Goal: Information Seeking & Learning: Find specific fact

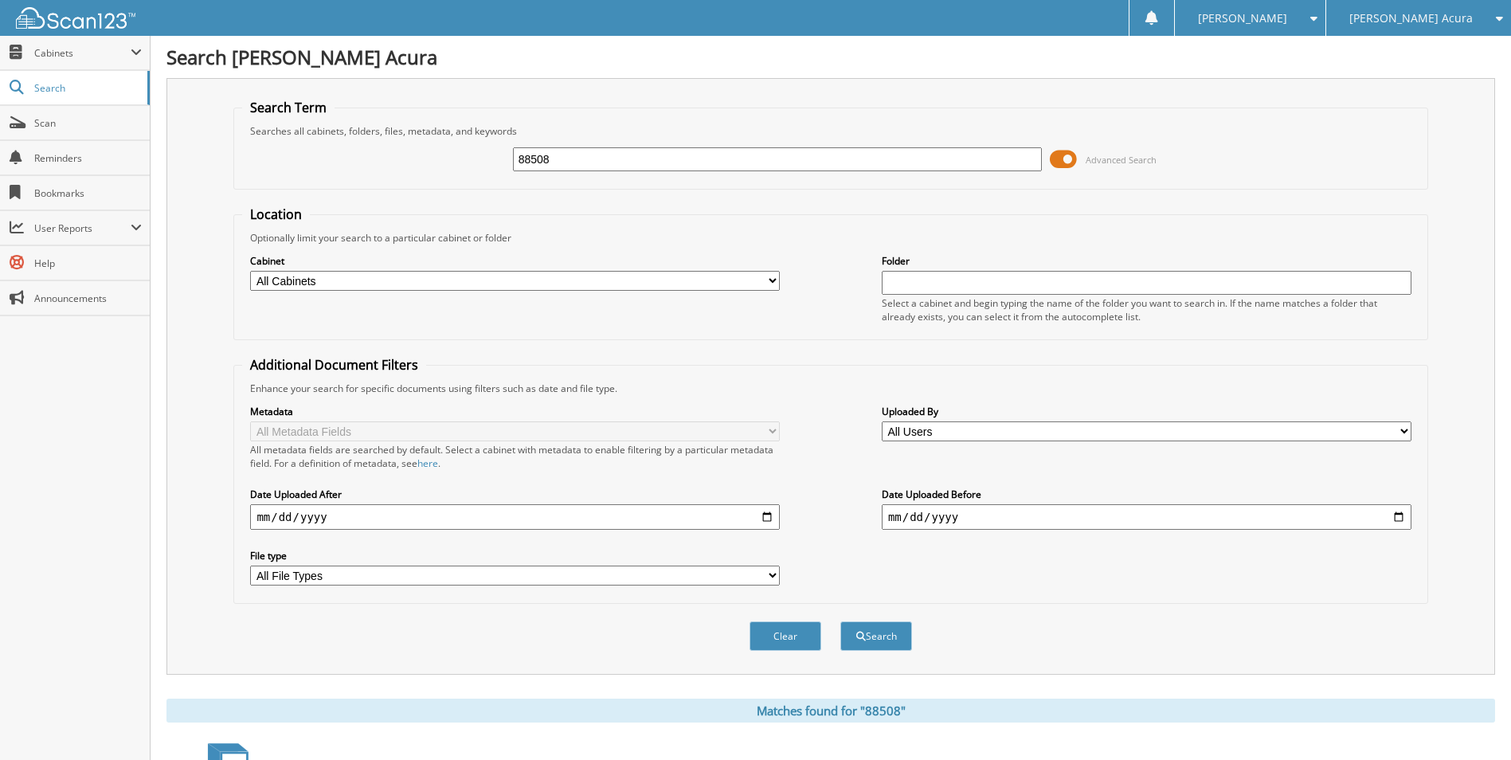
click at [1414, 19] on span "[PERSON_NAME] Acura" at bounding box center [1410, 19] width 123 height 10
click at [1408, 50] on link "[PERSON_NAME] Kia Of [PERSON_NAME]" at bounding box center [1418, 57] width 185 height 43
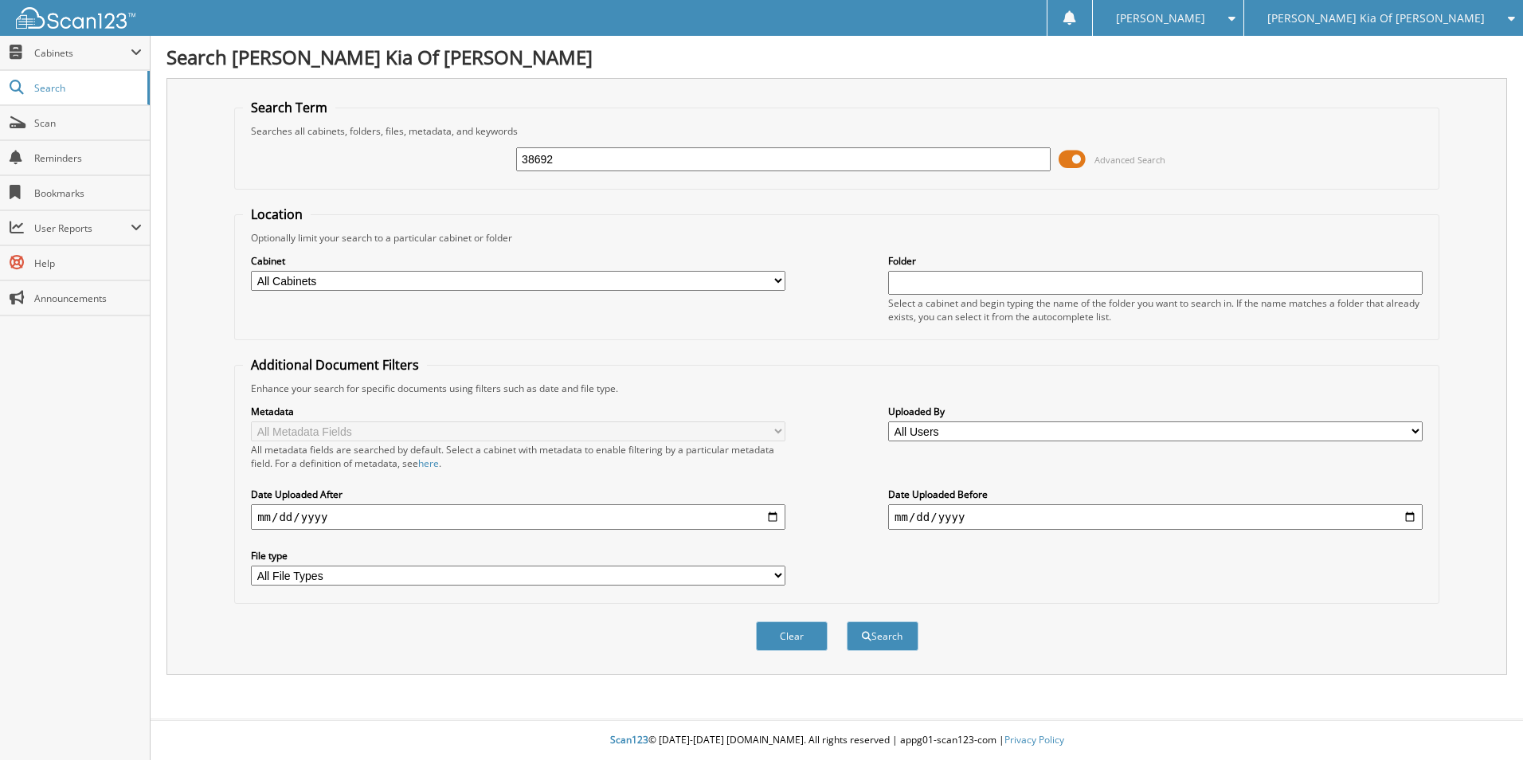
type input "38692"
click at [846, 621] on button "Search" at bounding box center [882, 635] width 72 height 29
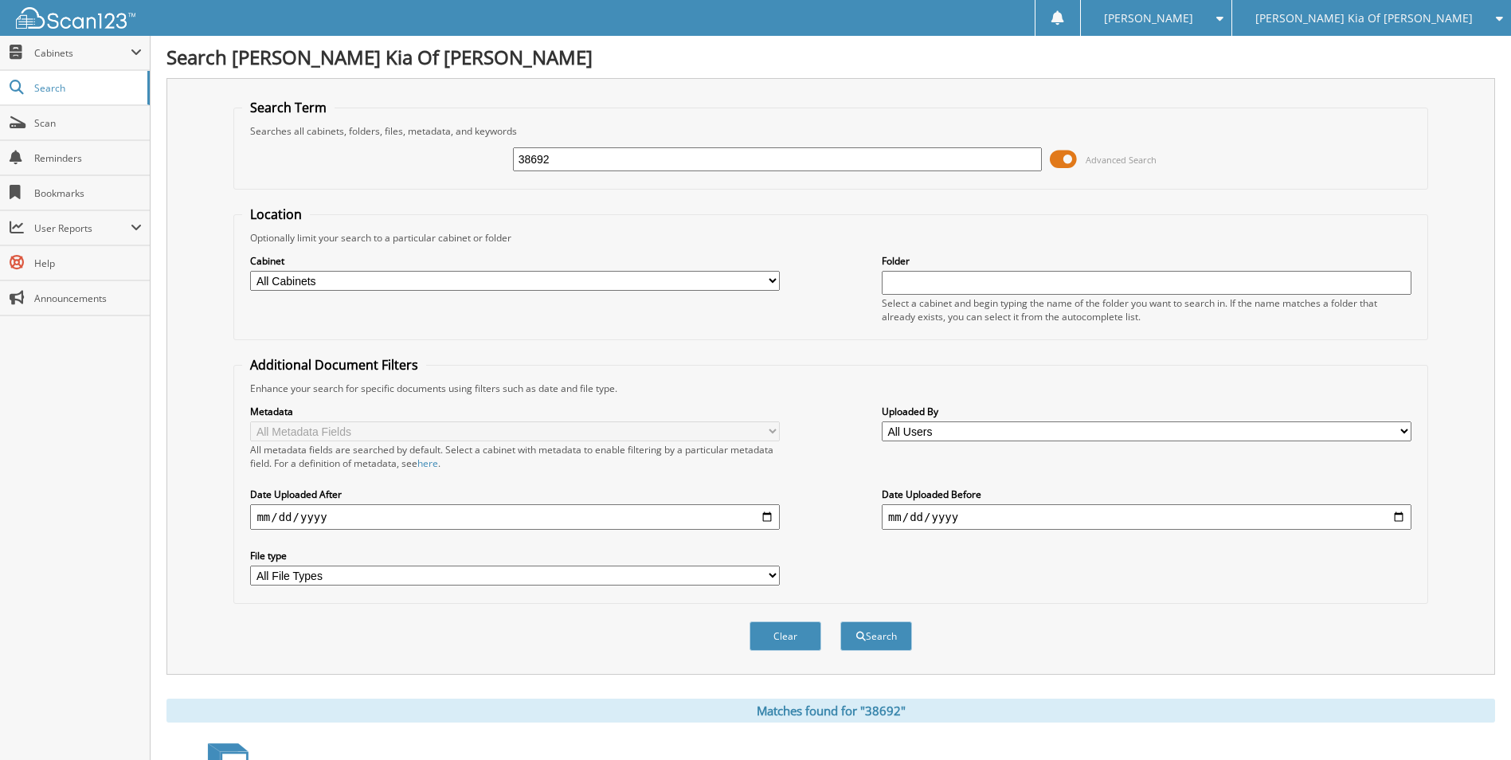
drag, startPoint x: 615, startPoint y: 165, endPoint x: 487, endPoint y: 165, distance: 128.2
click at [487, 165] on div "38692 Advanced Search" at bounding box center [830, 159] width 1176 height 43
type input "38448"
click at [840, 621] on button "Search" at bounding box center [876, 635] width 72 height 29
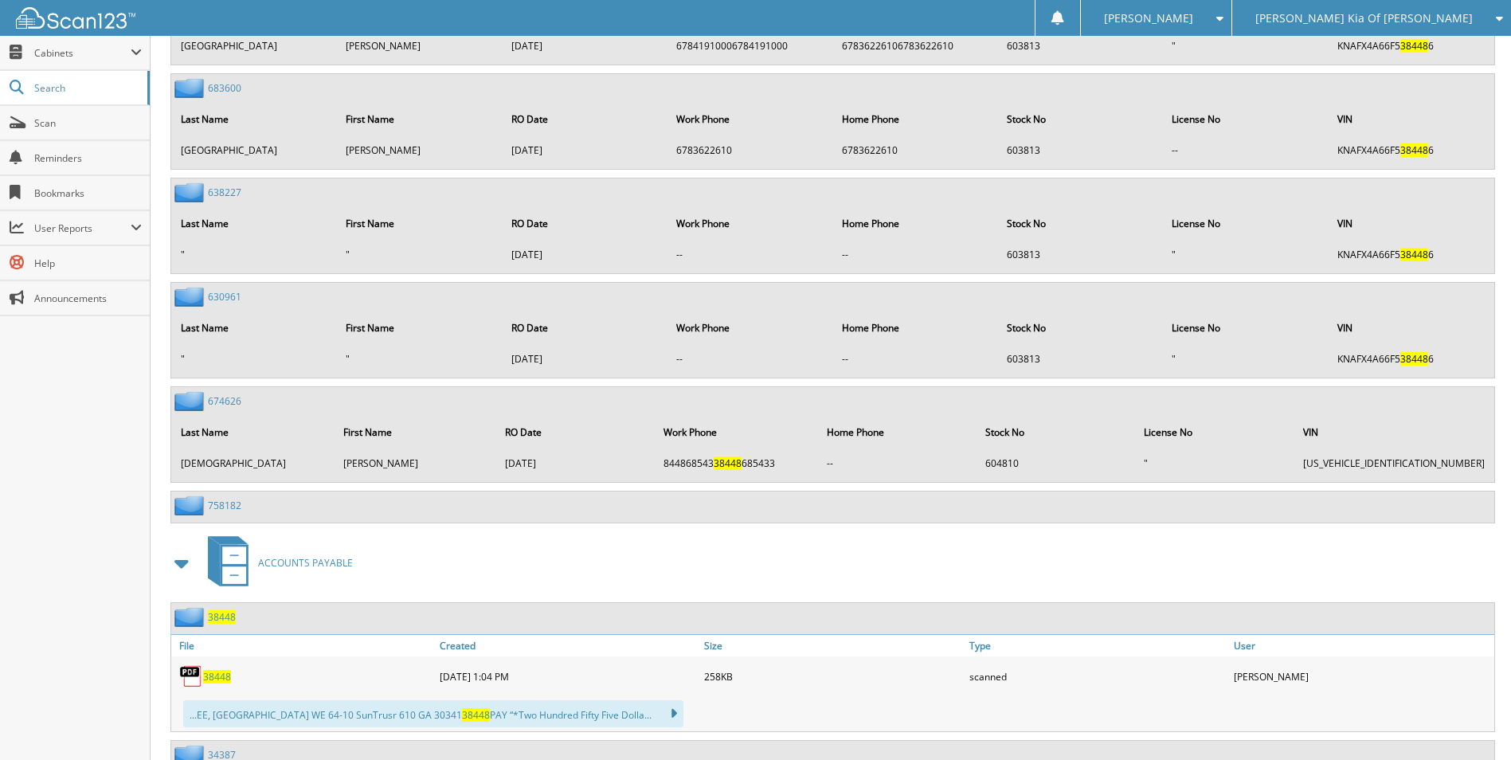
scroll to position [2420, 0]
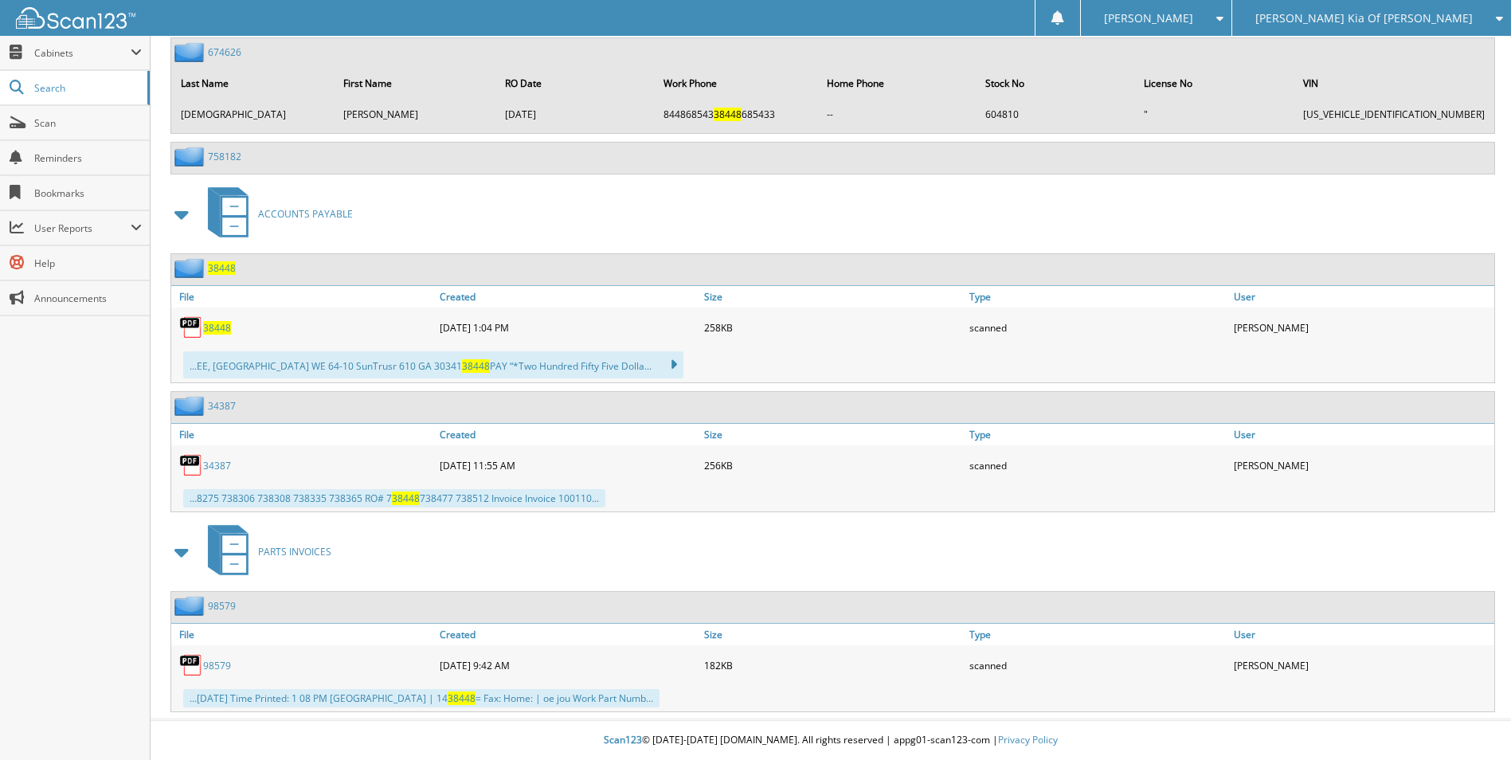
click at [217, 330] on span "38448" at bounding box center [217, 328] width 28 height 14
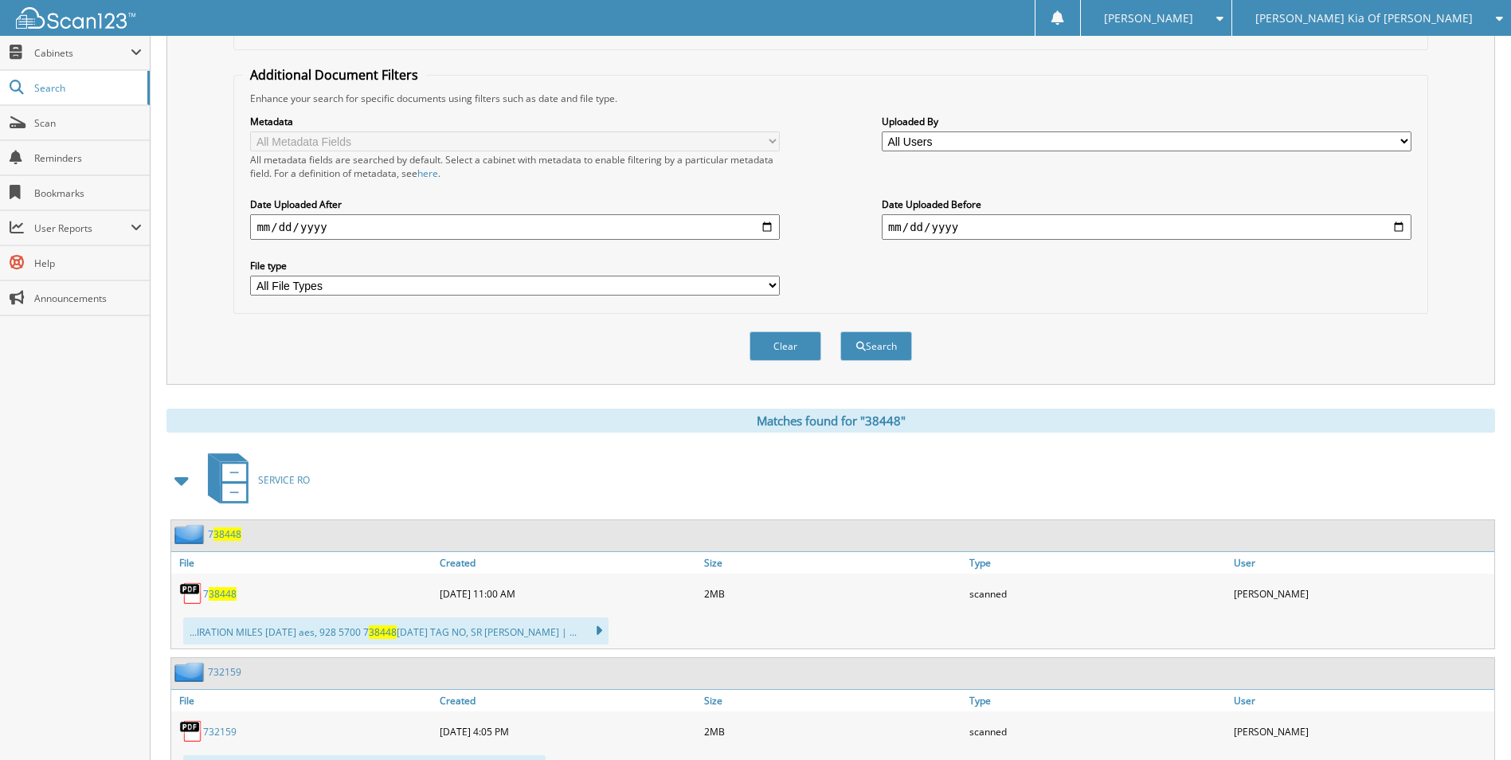
scroll to position [111, 0]
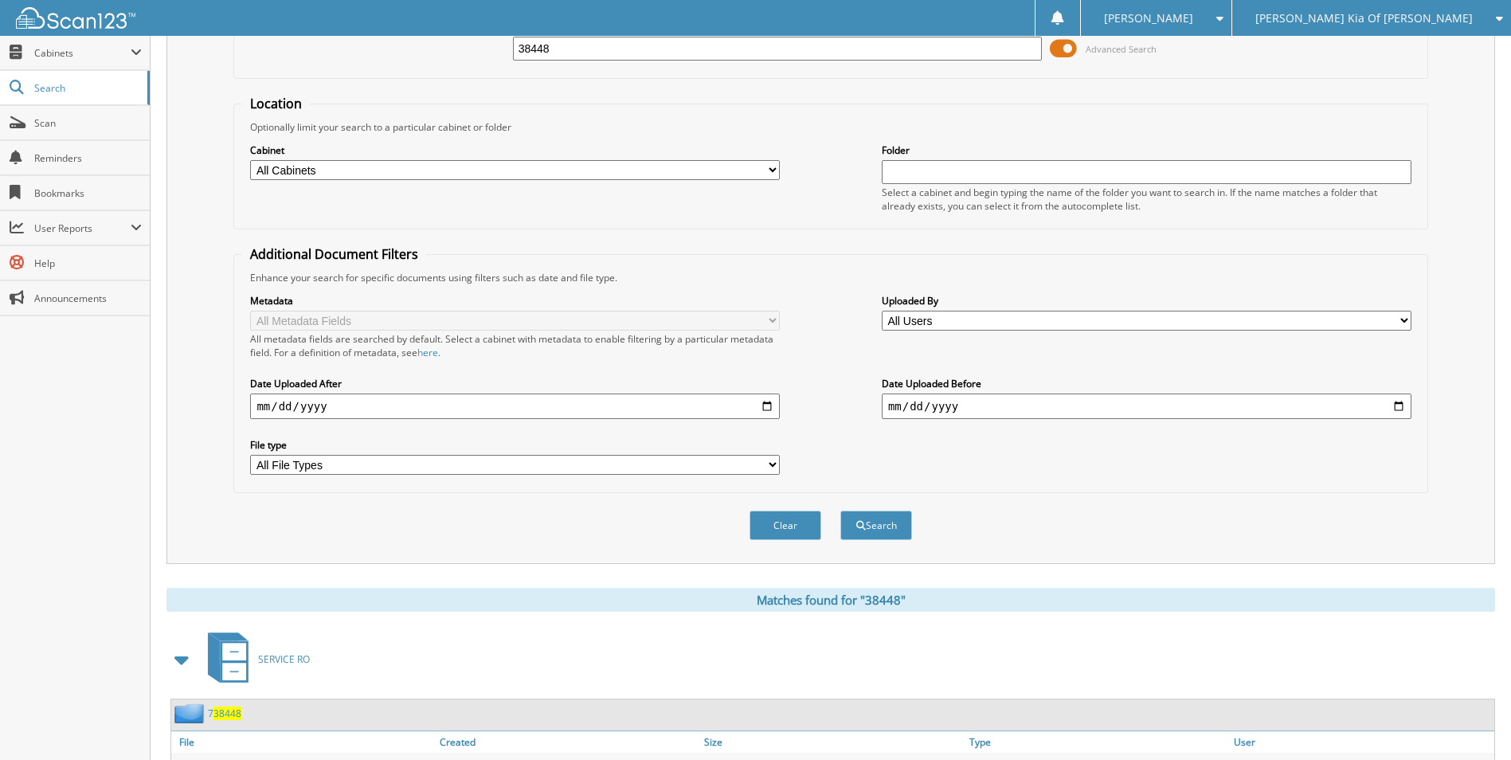
drag, startPoint x: 592, startPoint y: 45, endPoint x: 286, endPoint y: 58, distance: 306.9
click at [287, 57] on div "38448 Advanced Search" at bounding box center [830, 48] width 1176 height 43
type input "38240"
click at [840, 510] on button "Search" at bounding box center [876, 524] width 72 height 29
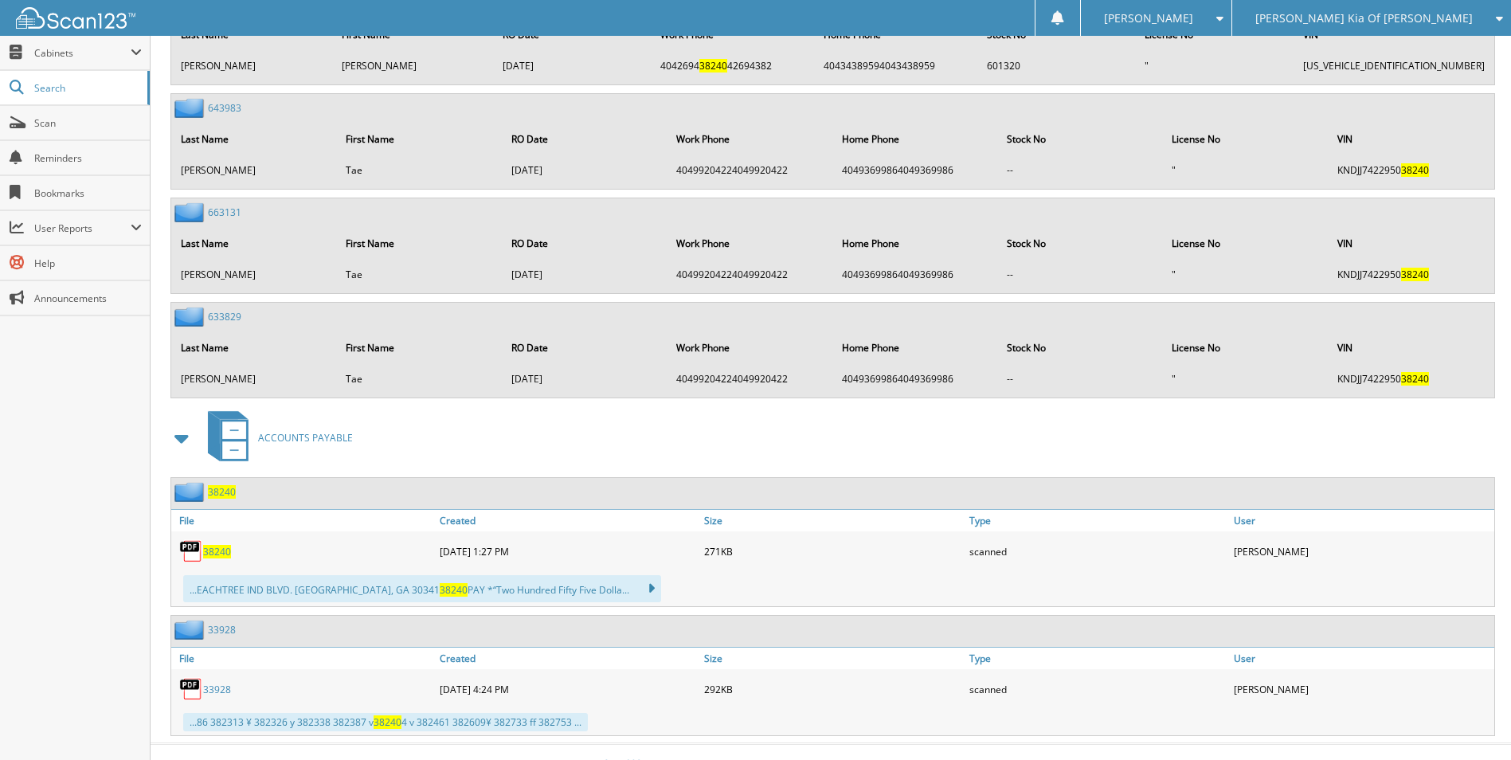
scroll to position [4608, 0]
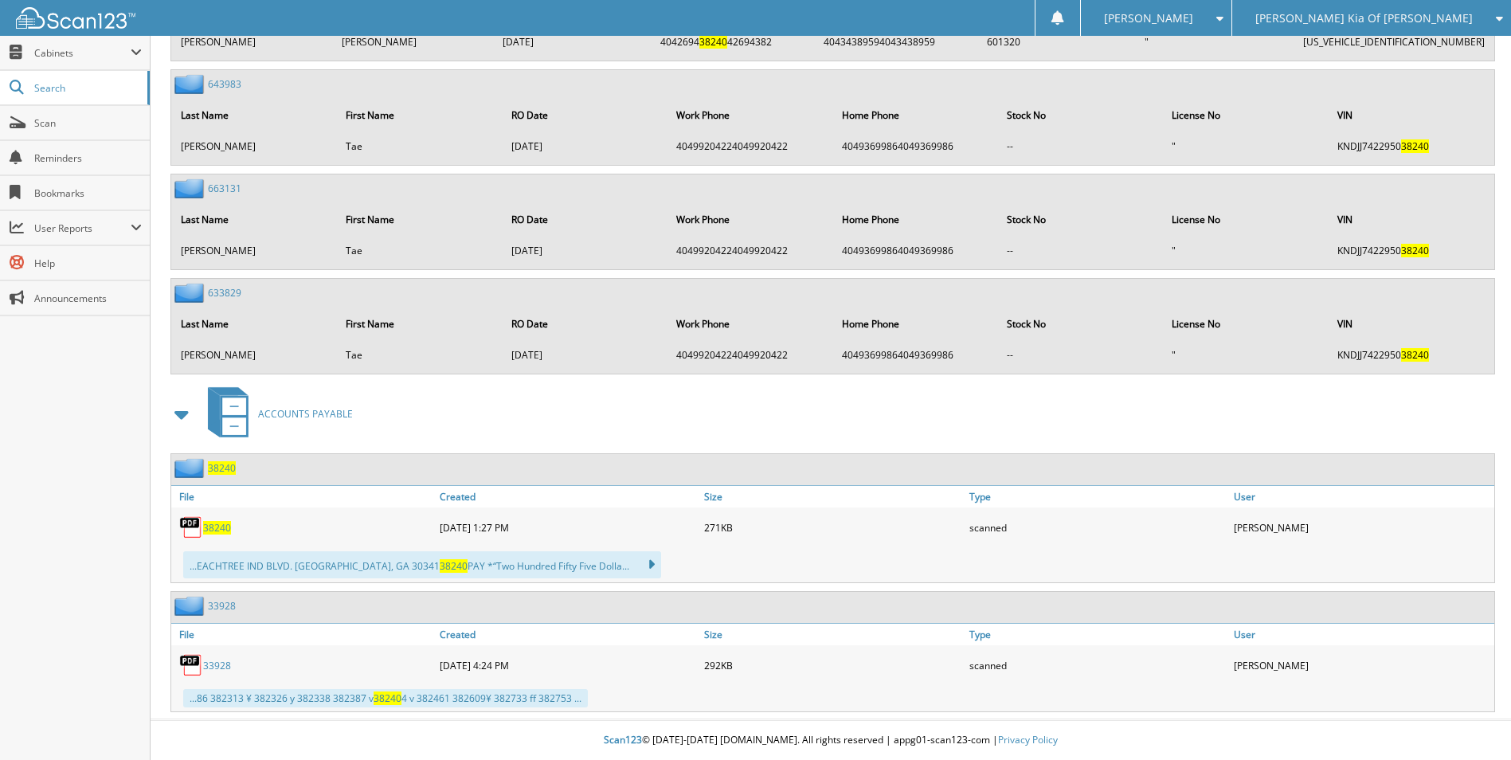
click at [209, 525] on span "38240" at bounding box center [217, 528] width 28 height 14
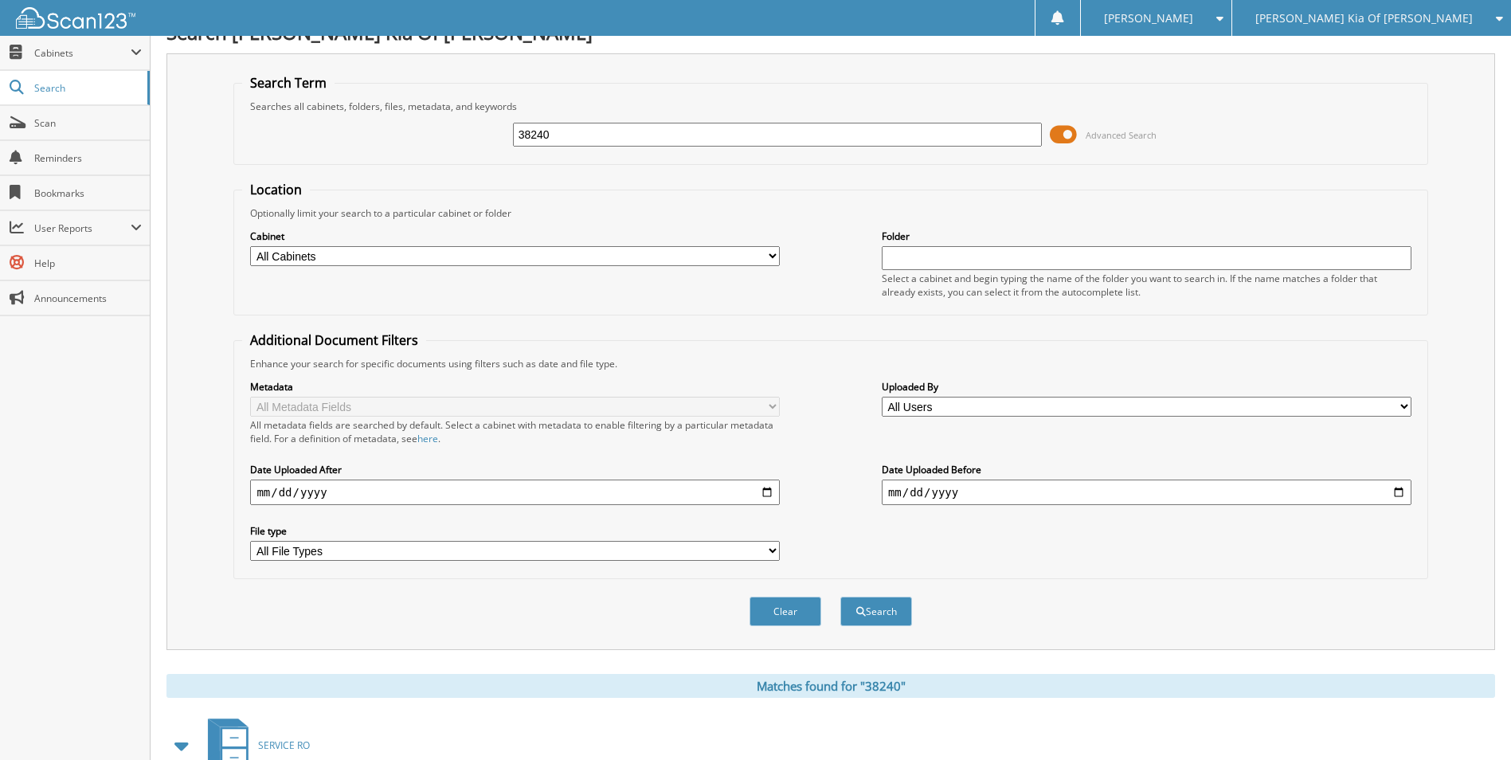
scroll to position [0, 0]
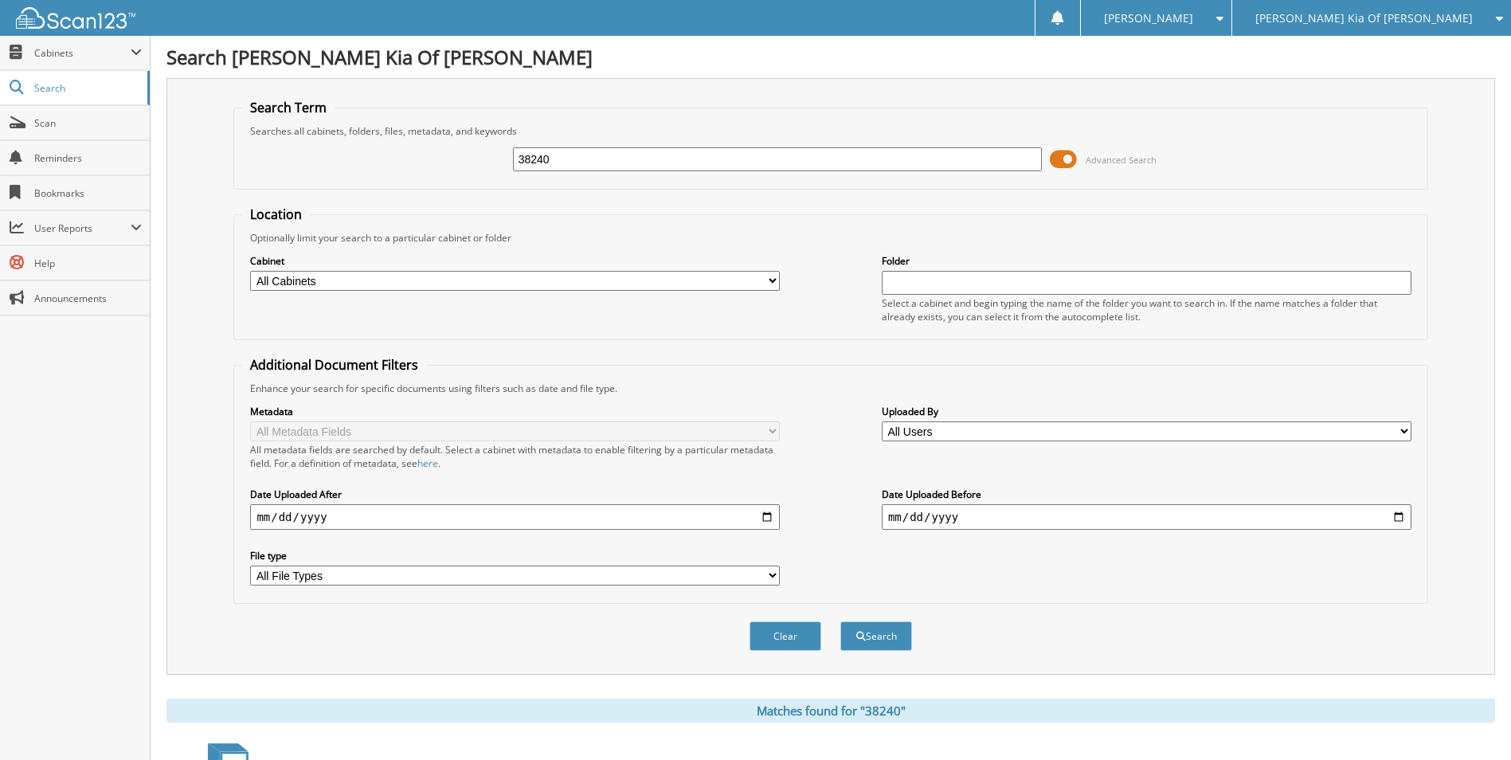
drag, startPoint x: 558, startPoint y: 153, endPoint x: 313, endPoint y: 161, distance: 245.4
click at [335, 158] on div "38240 Advanced Search" at bounding box center [830, 159] width 1176 height 43
type input "38118"
click at [840, 621] on button "Search" at bounding box center [876, 635] width 72 height 29
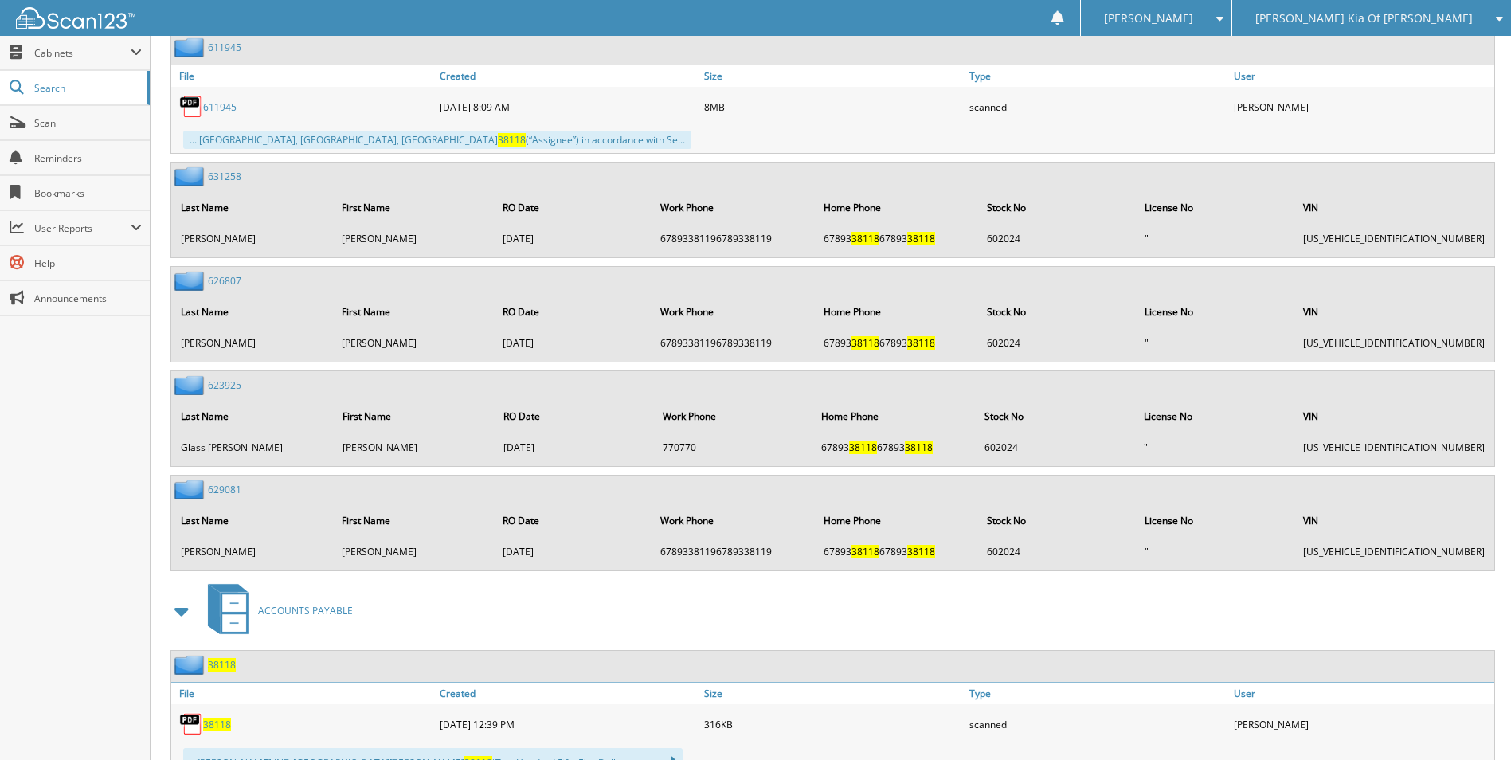
scroll to position [3424, 0]
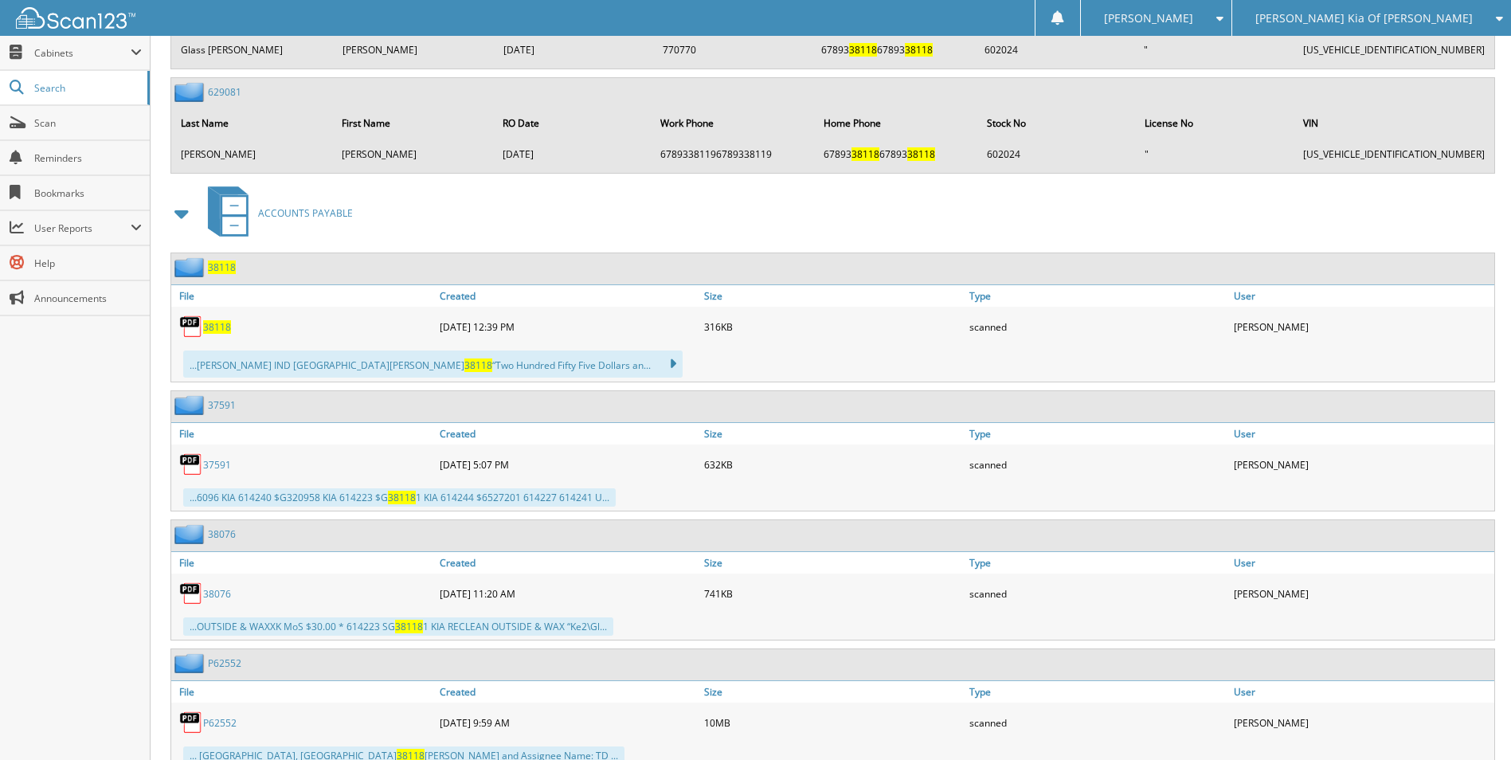
click at [223, 325] on span "38118" at bounding box center [217, 327] width 28 height 14
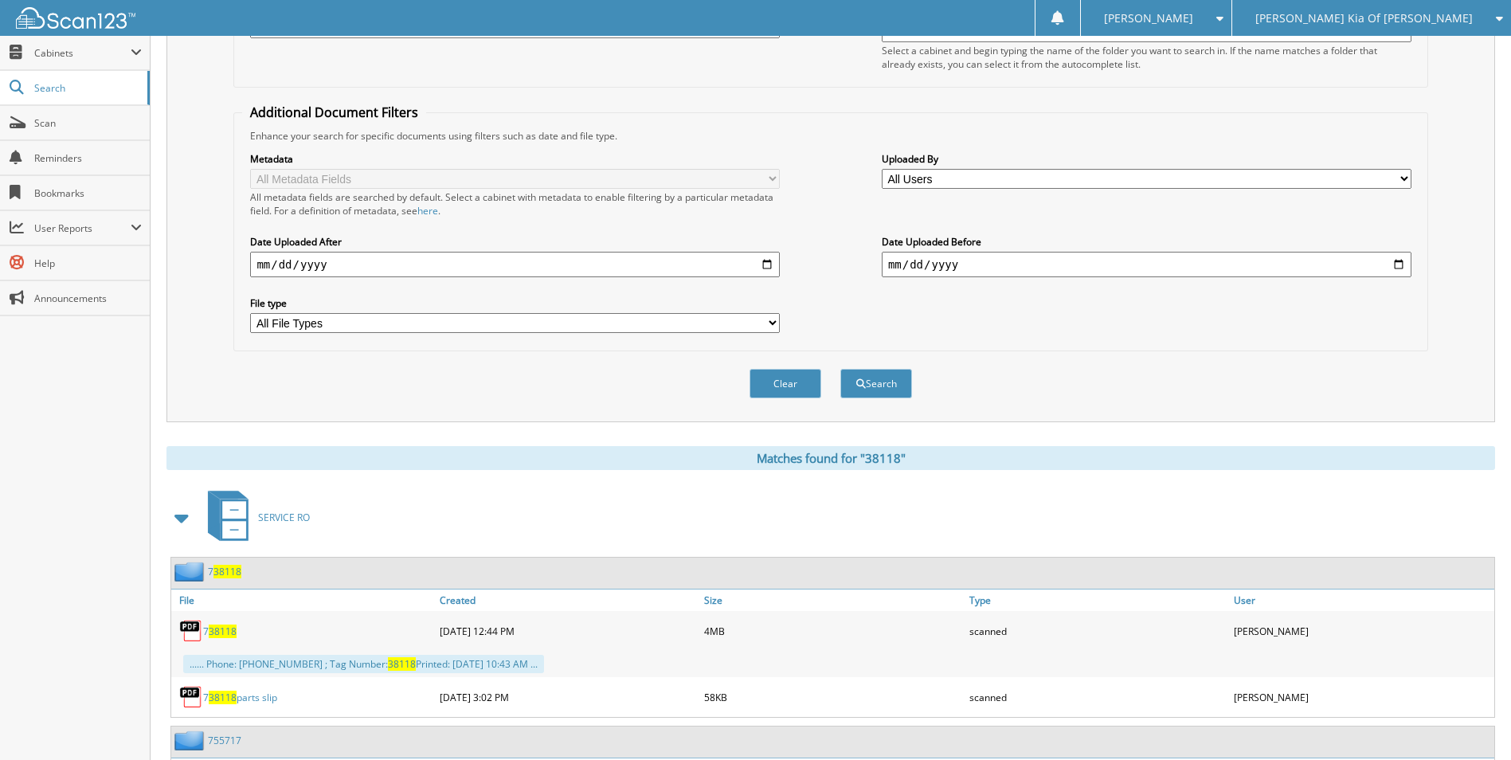
scroll to position [0, 0]
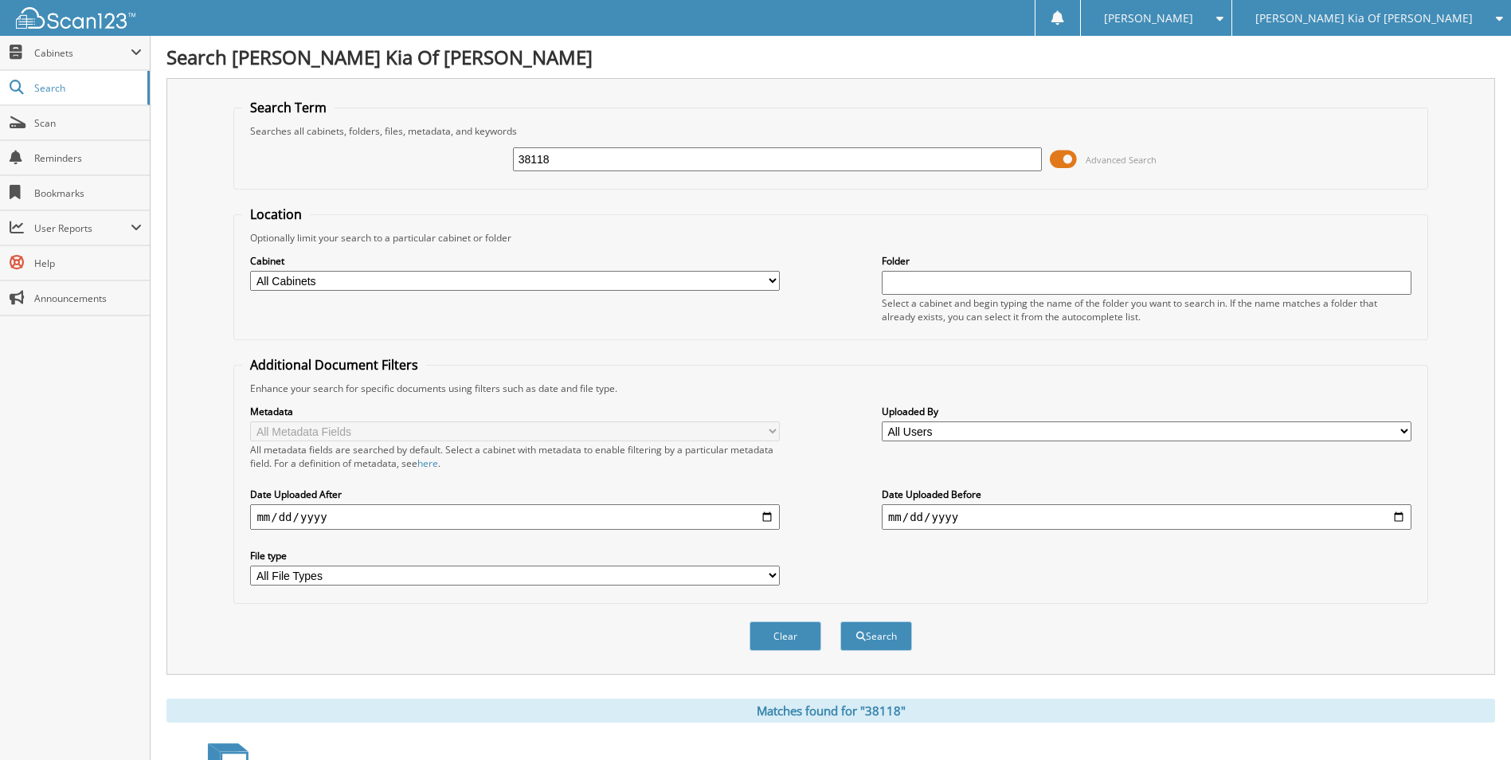
drag, startPoint x: 604, startPoint y: 166, endPoint x: 361, endPoint y: 149, distance: 243.5
click at [362, 150] on div "38118 Advanced Search" at bounding box center [830, 159] width 1176 height 43
type input "37737"
click at [840, 621] on button "Search" at bounding box center [876, 635] width 72 height 29
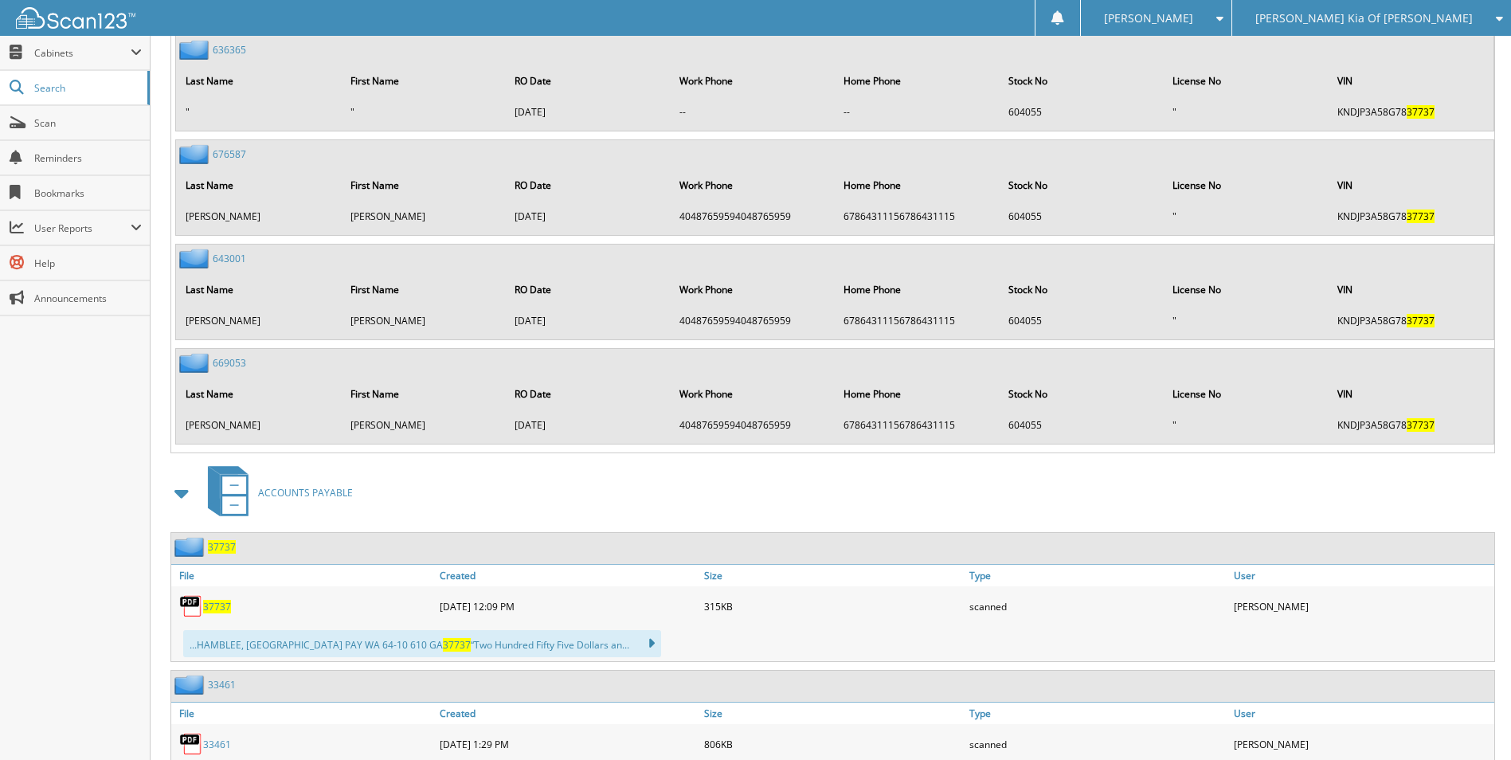
scroll to position [2953, 0]
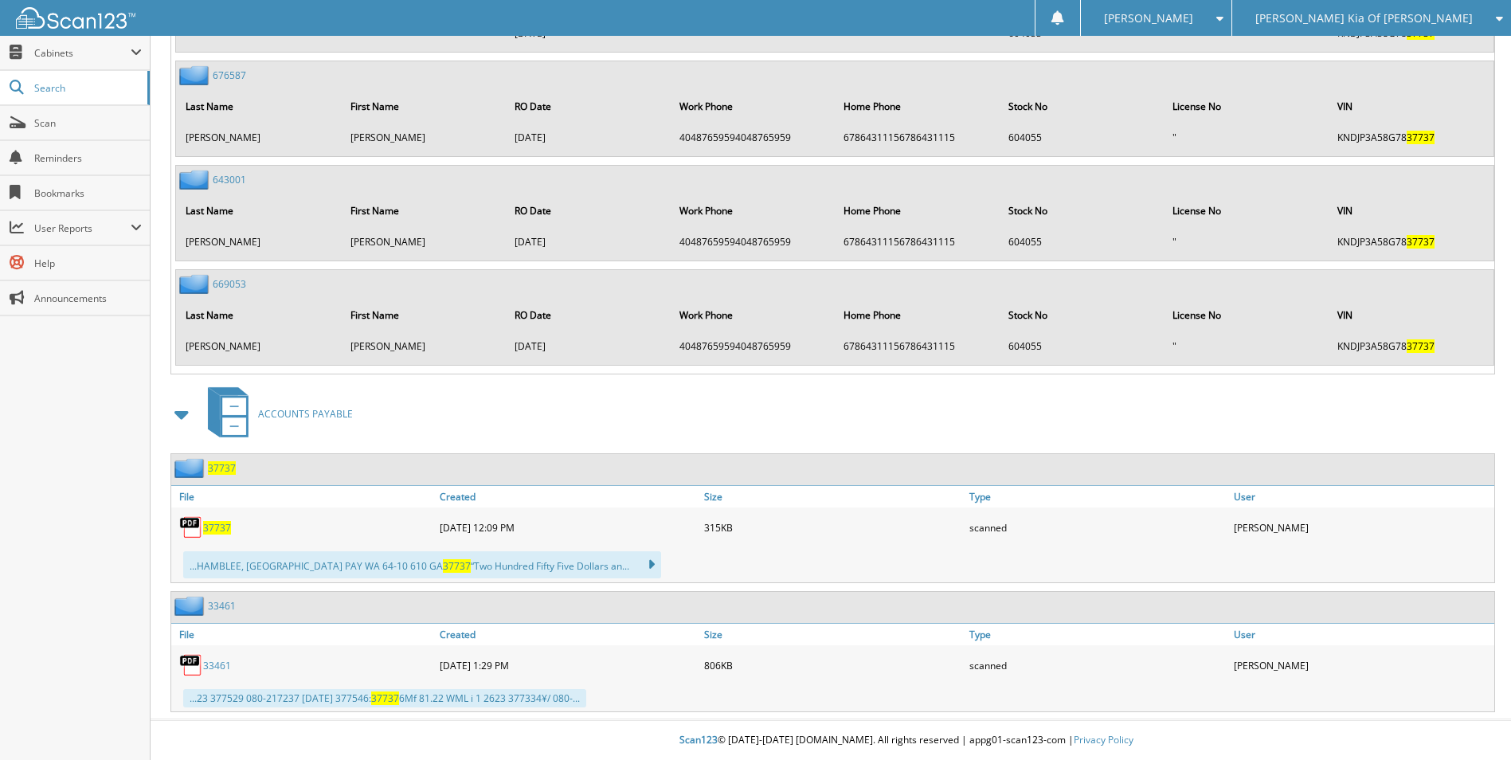
click at [220, 522] on span "37737" at bounding box center [217, 528] width 28 height 14
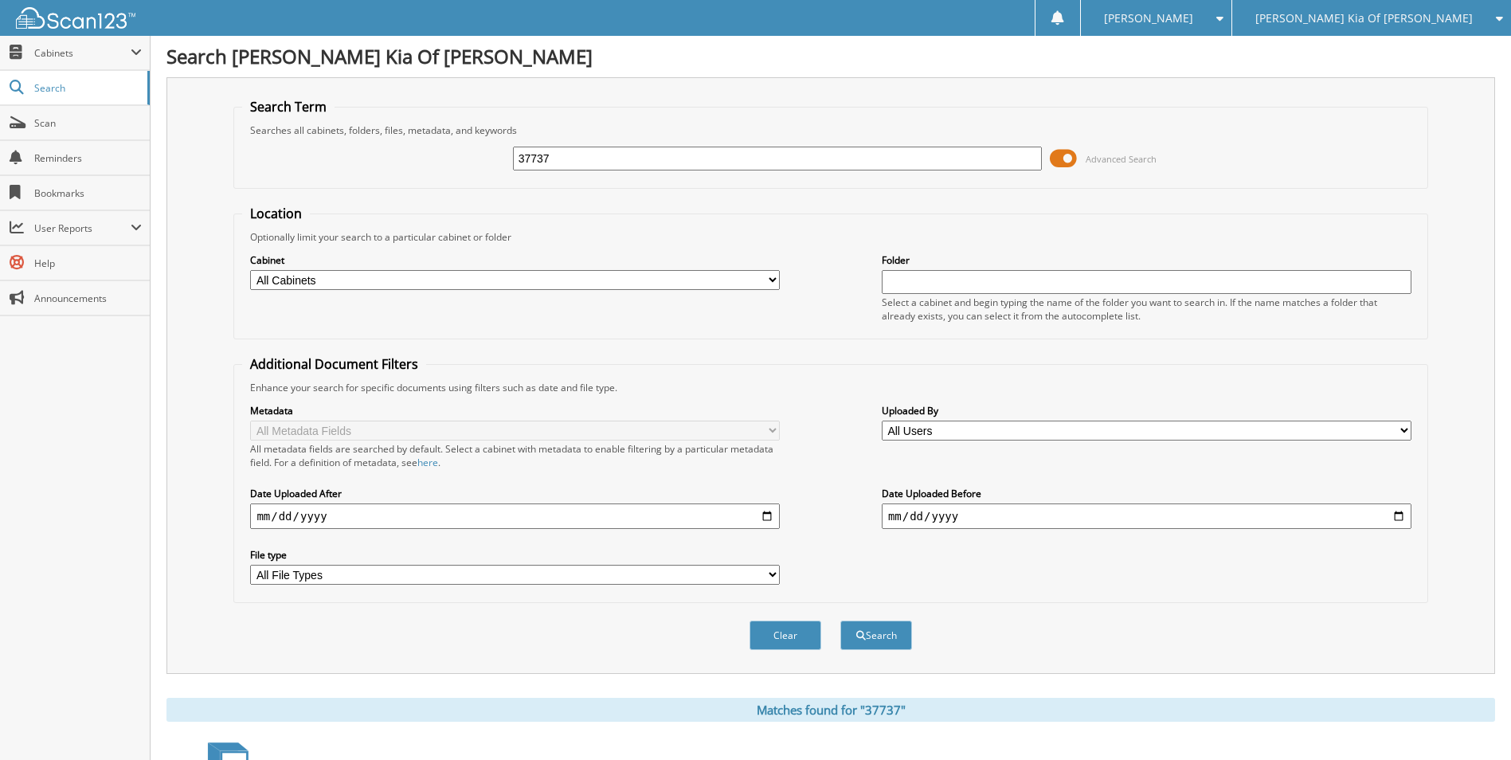
scroll to position [0, 0]
drag, startPoint x: 569, startPoint y: 161, endPoint x: 489, endPoint y: 153, distance: 80.0
click at [506, 147] on div "37737 Advanced Search" at bounding box center [830, 159] width 1176 height 43
type input "36314"
click at [840, 621] on button "Search" at bounding box center [876, 635] width 72 height 29
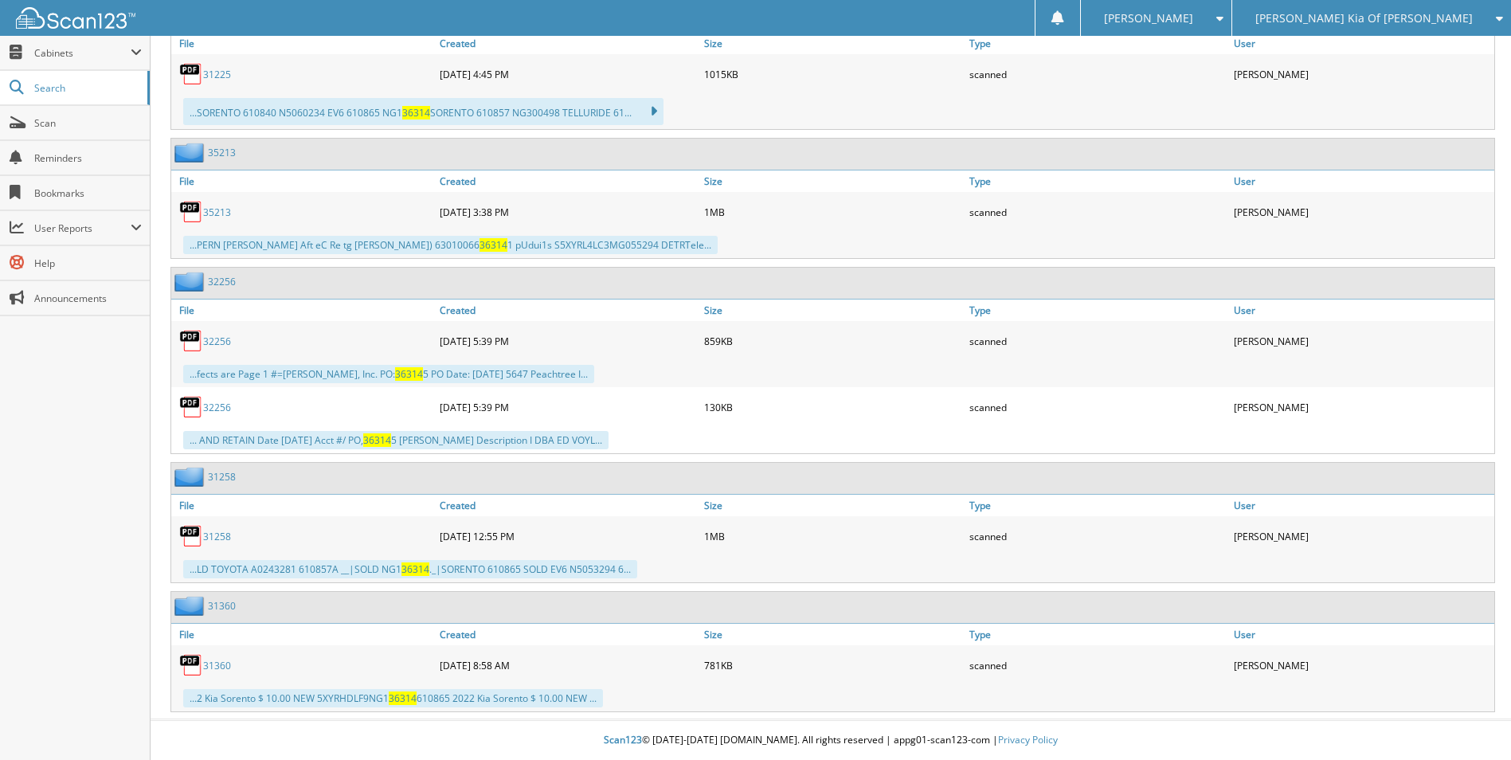
scroll to position [2594, 0]
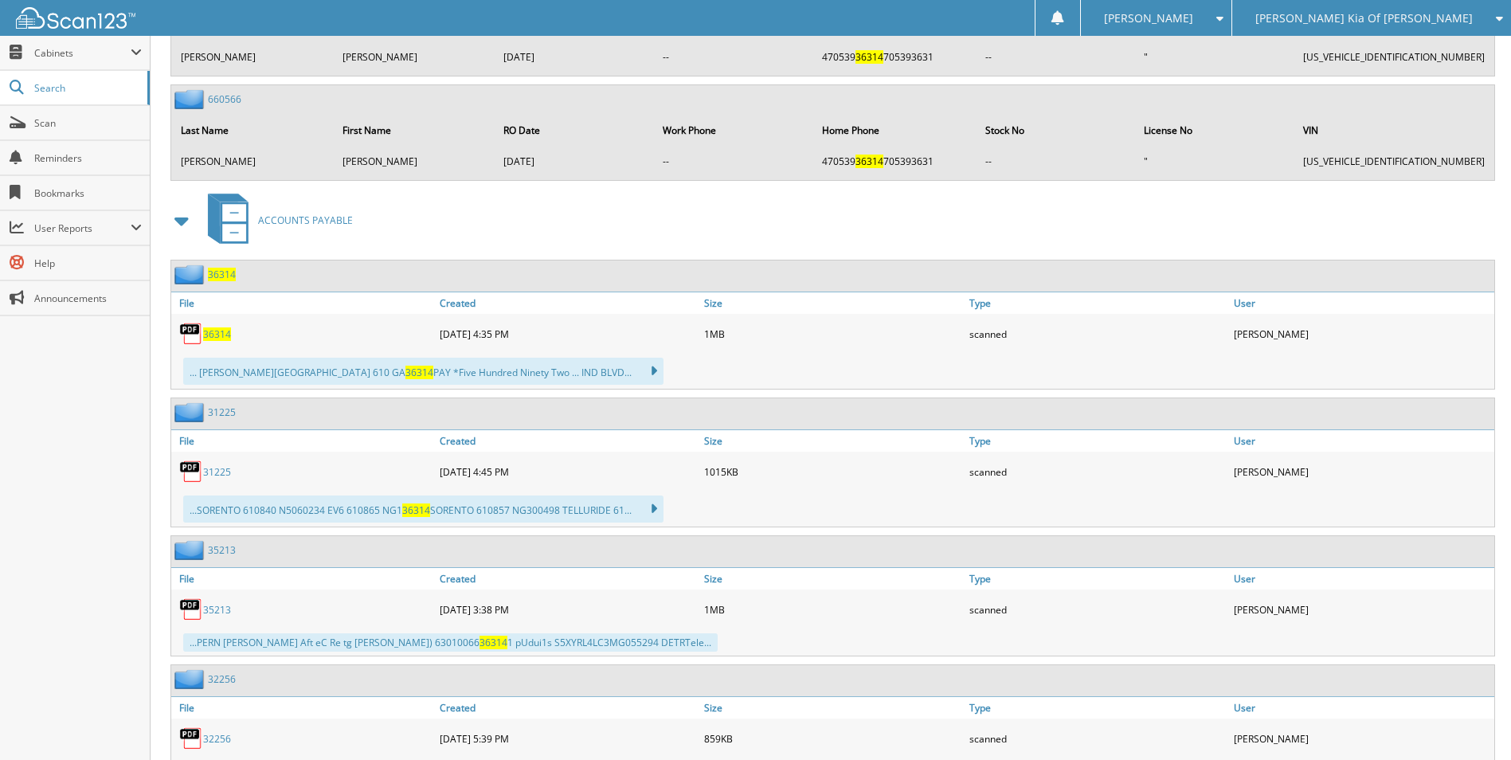
click at [221, 331] on span "36314" at bounding box center [217, 334] width 28 height 14
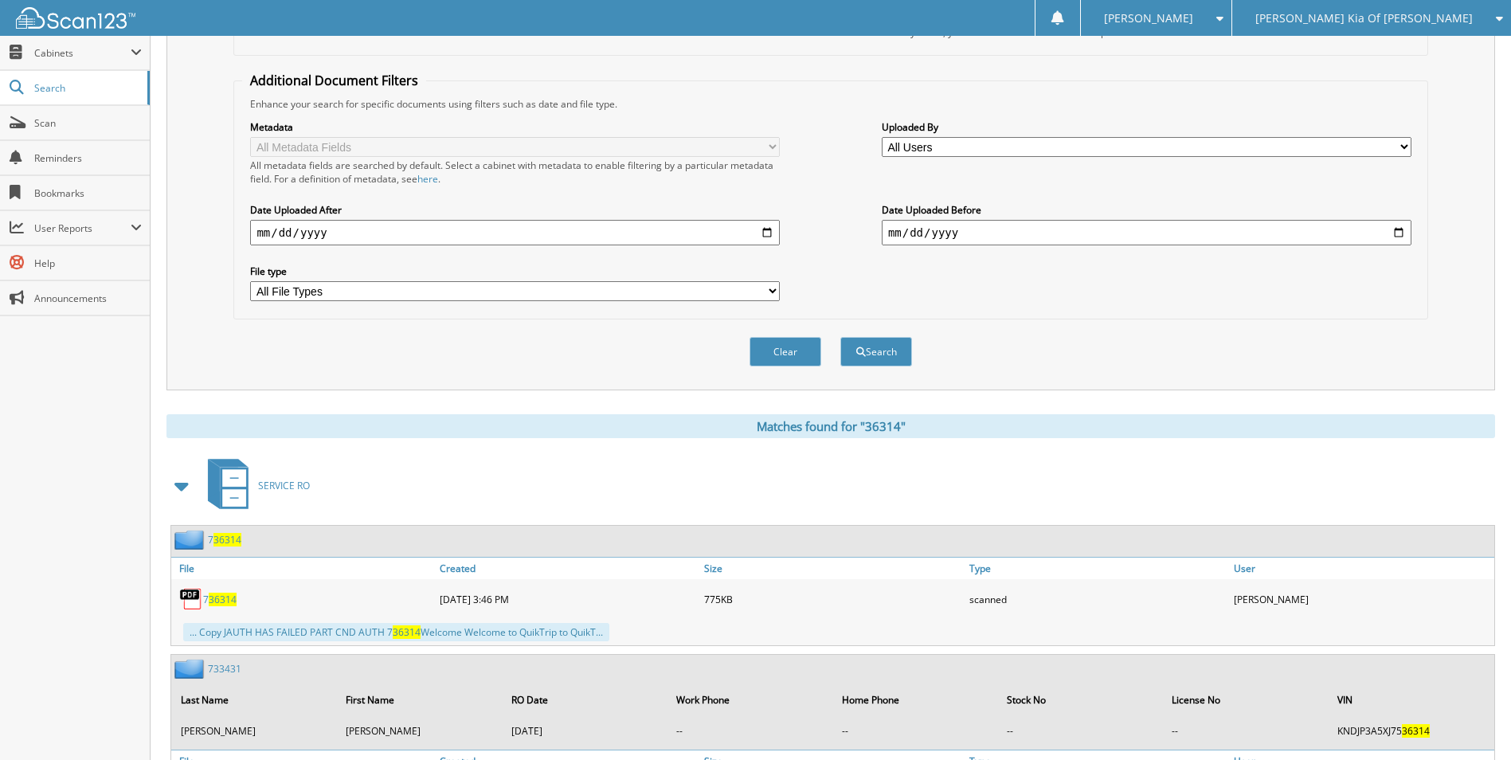
scroll to position [0, 0]
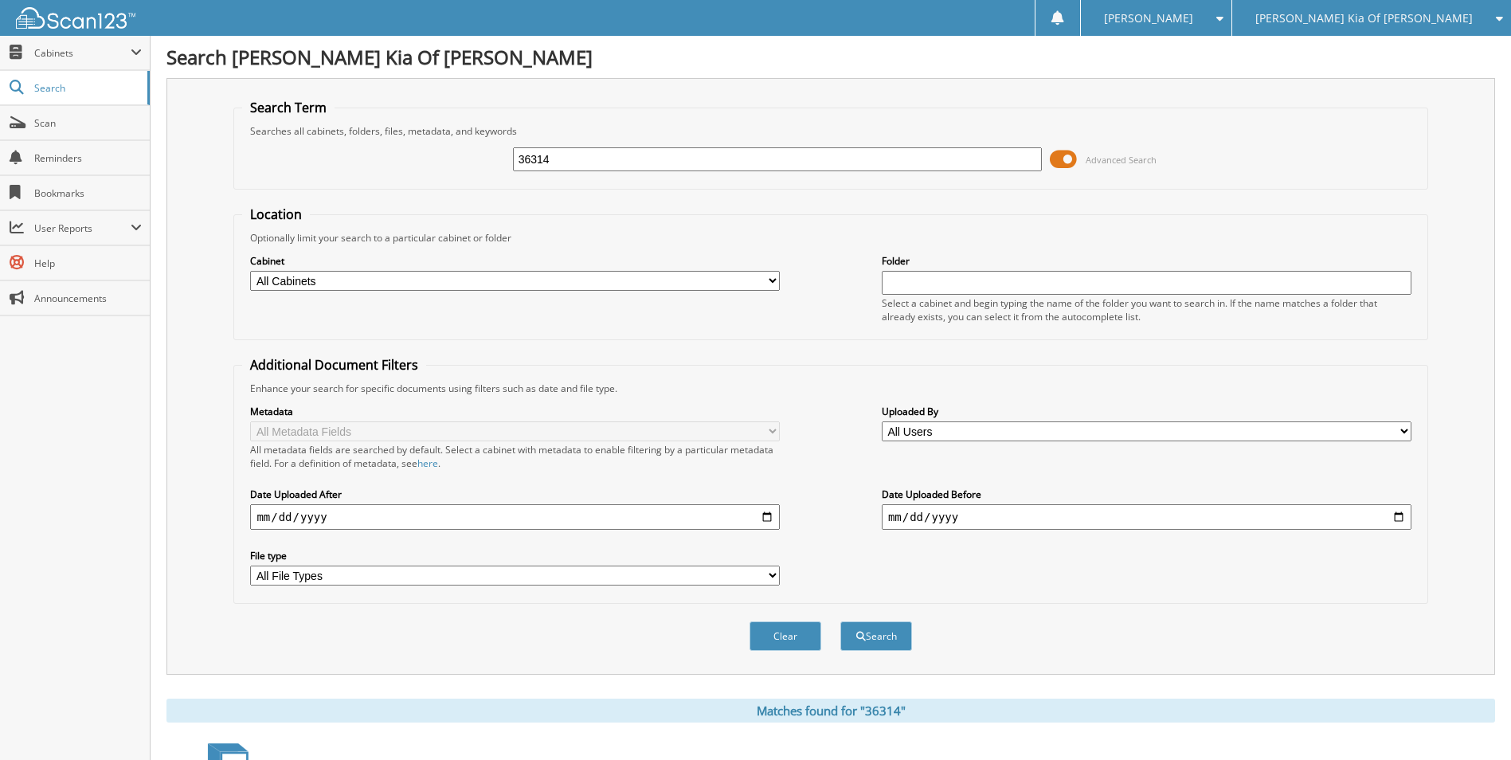
drag, startPoint x: 647, startPoint y: 161, endPoint x: 191, endPoint y: 133, distance: 457.1
click at [191, 133] on div "Search Term Searches all cabinets, folders, files, metadata, and keywords 36314…" at bounding box center [830, 376] width 1328 height 596
type input "38033"
click at [840, 621] on button "Search" at bounding box center [876, 635] width 72 height 29
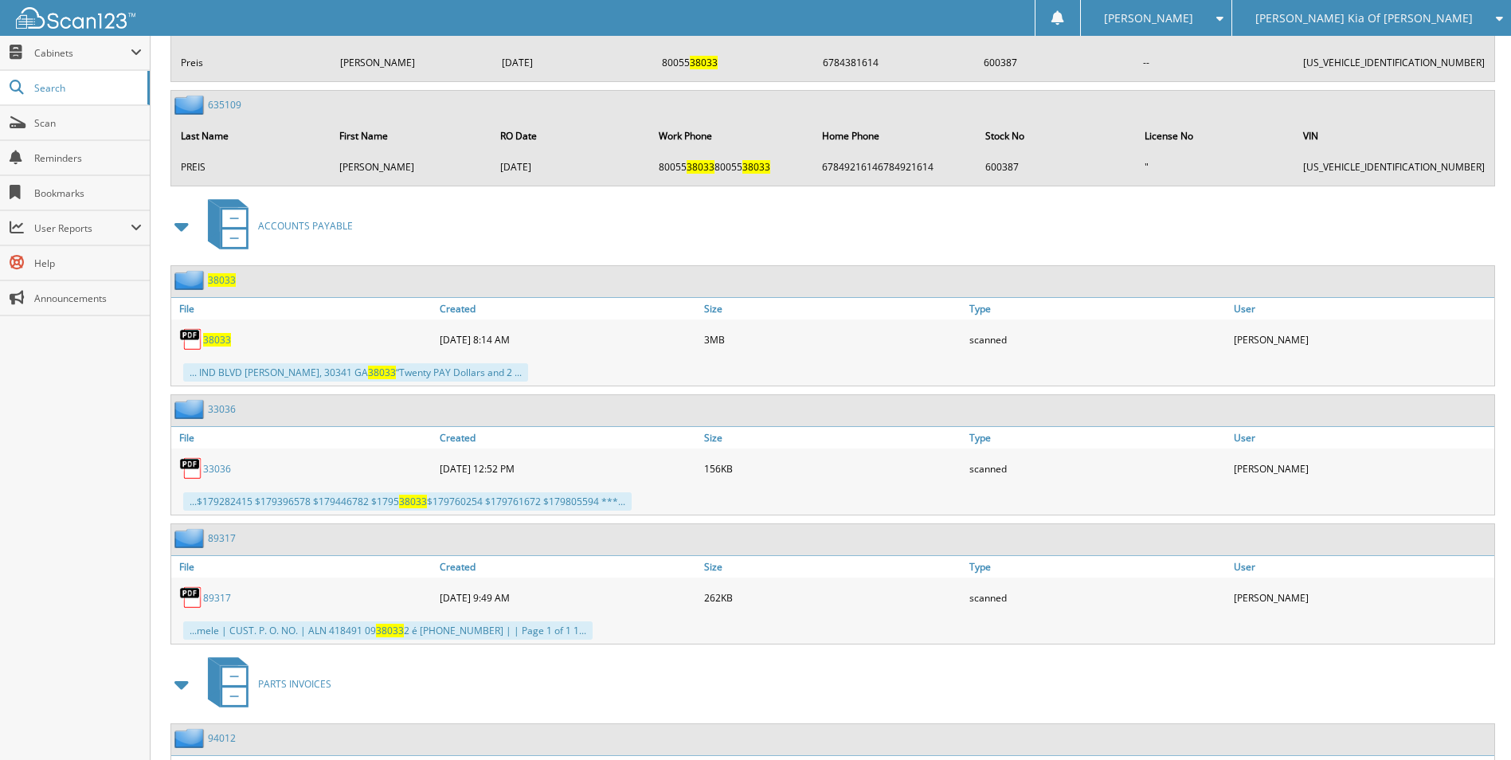
scroll to position [3265, 0]
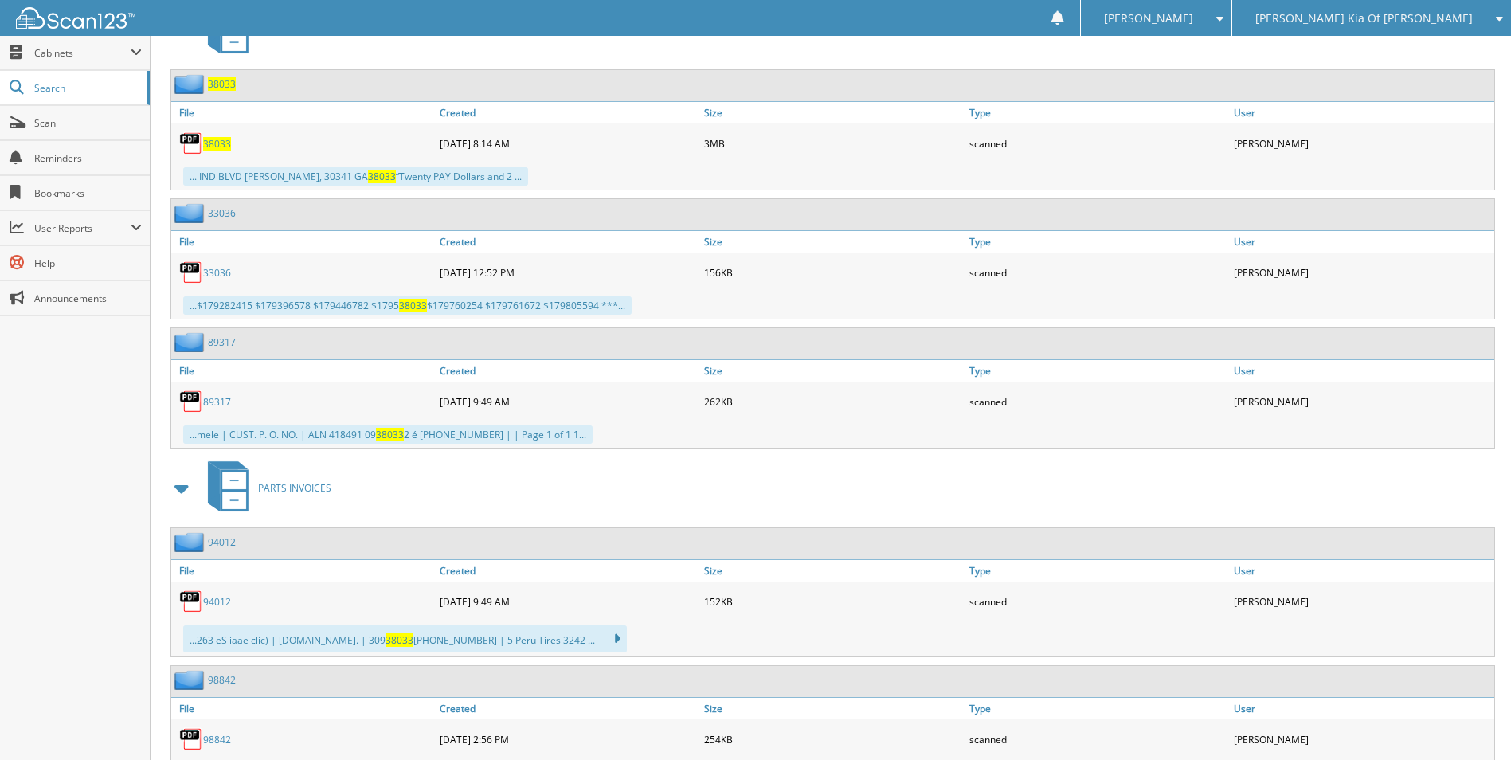
click at [214, 138] on span "38033" at bounding box center [217, 144] width 28 height 14
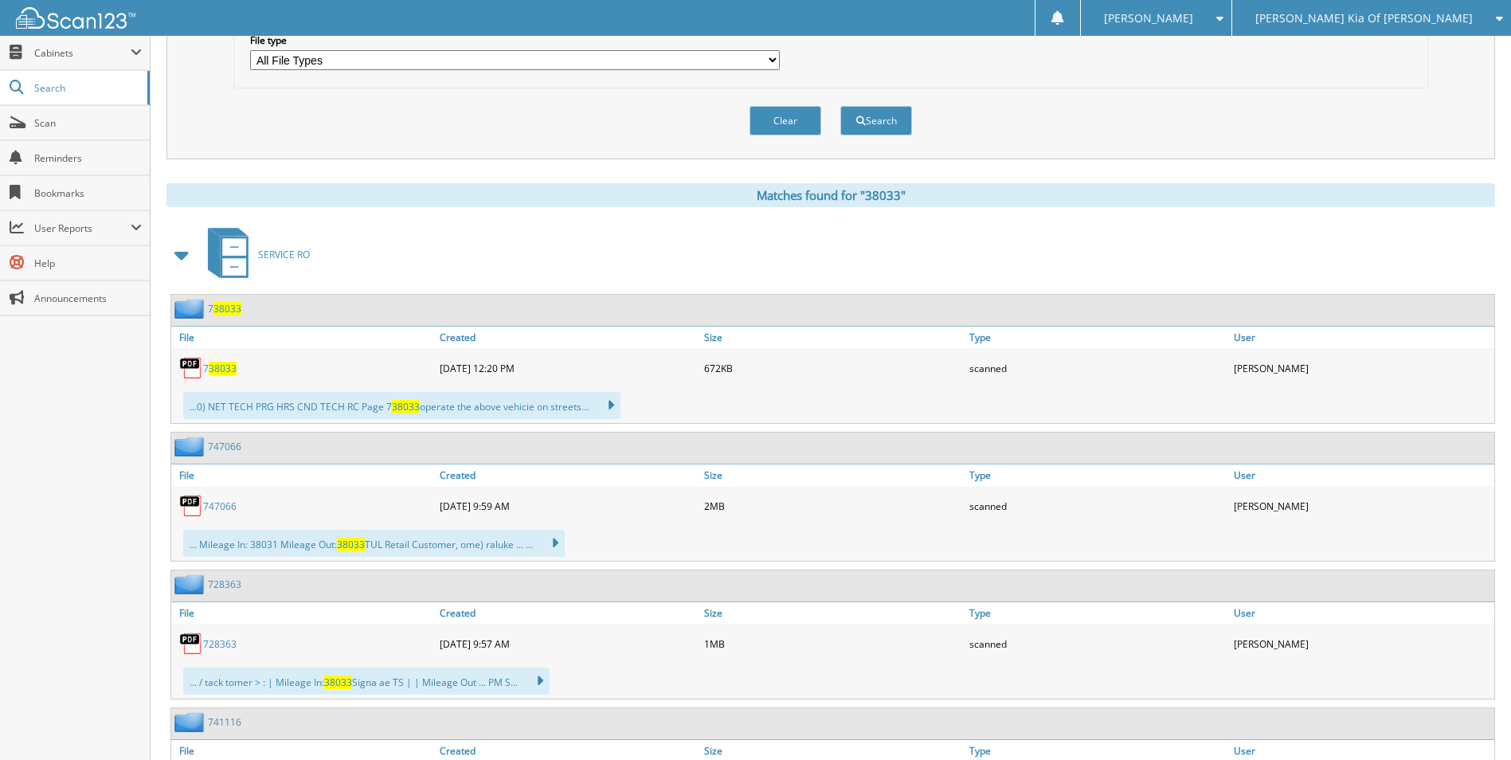
scroll to position [80, 0]
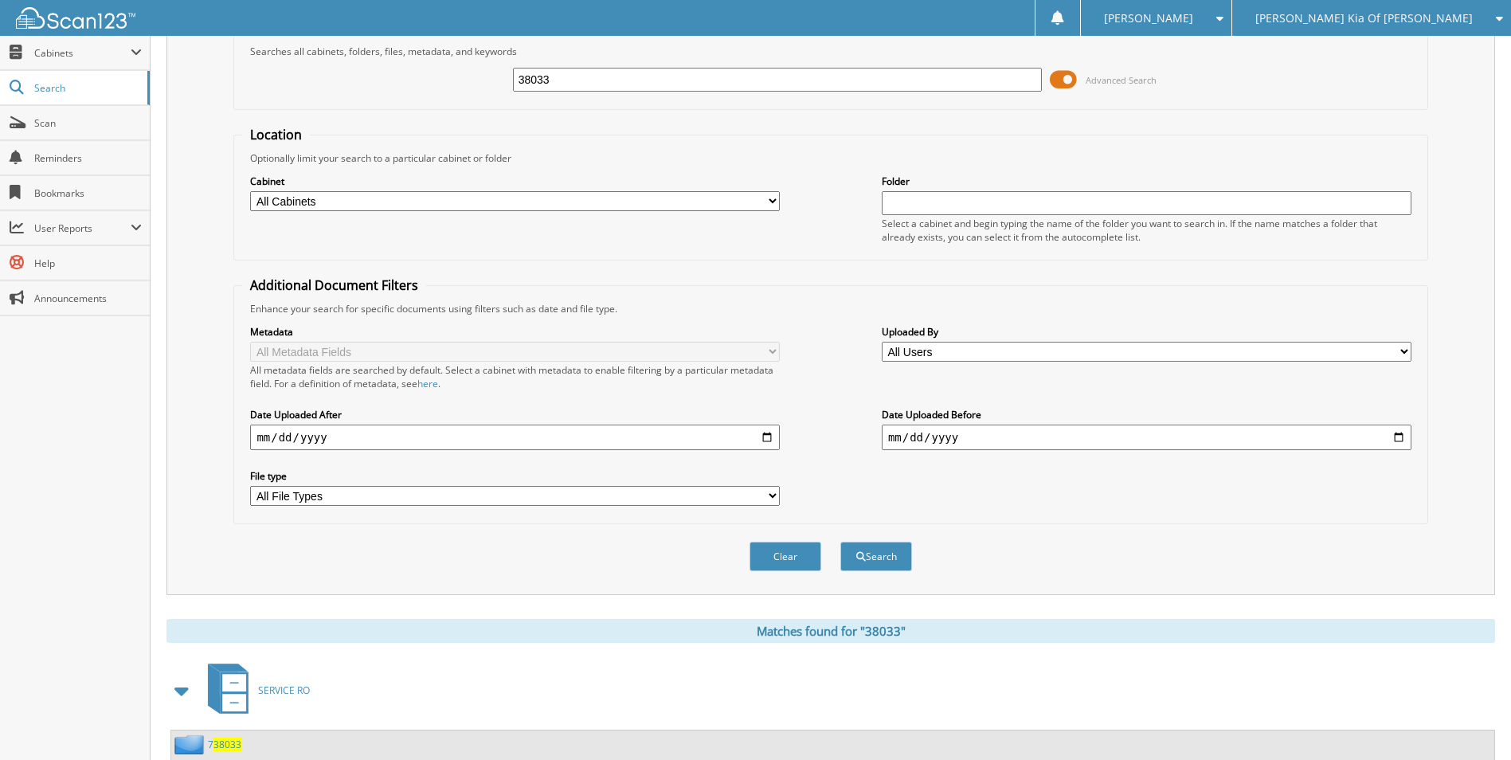
drag, startPoint x: 594, startPoint y: 72, endPoint x: 416, endPoint y: 79, distance: 177.7
click at [428, 80] on div "38033 Advanced Search" at bounding box center [830, 79] width 1176 height 43
click at [840, 541] on button "Search" at bounding box center [876, 555] width 72 height 29
type input "38380."
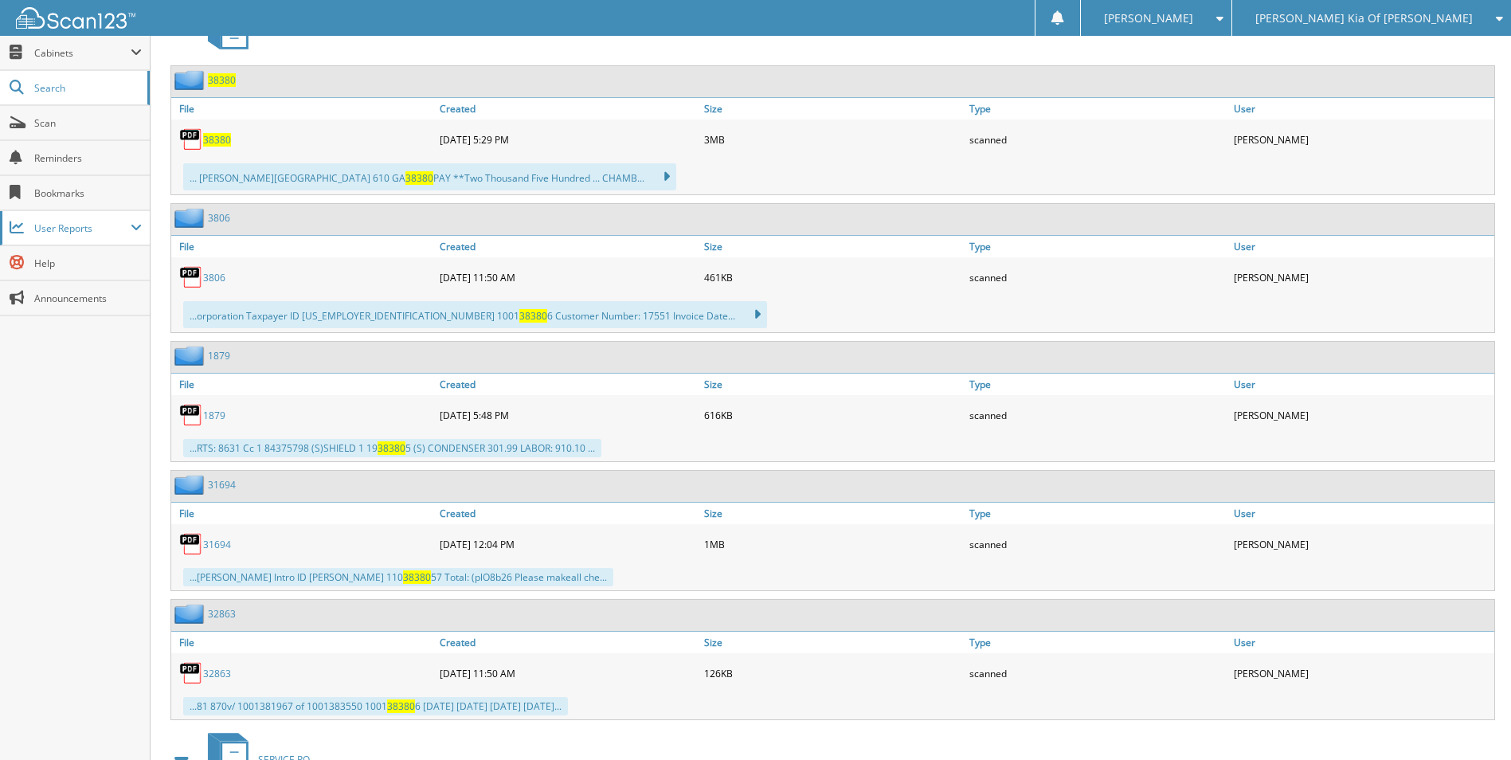
scroll to position [717, 0]
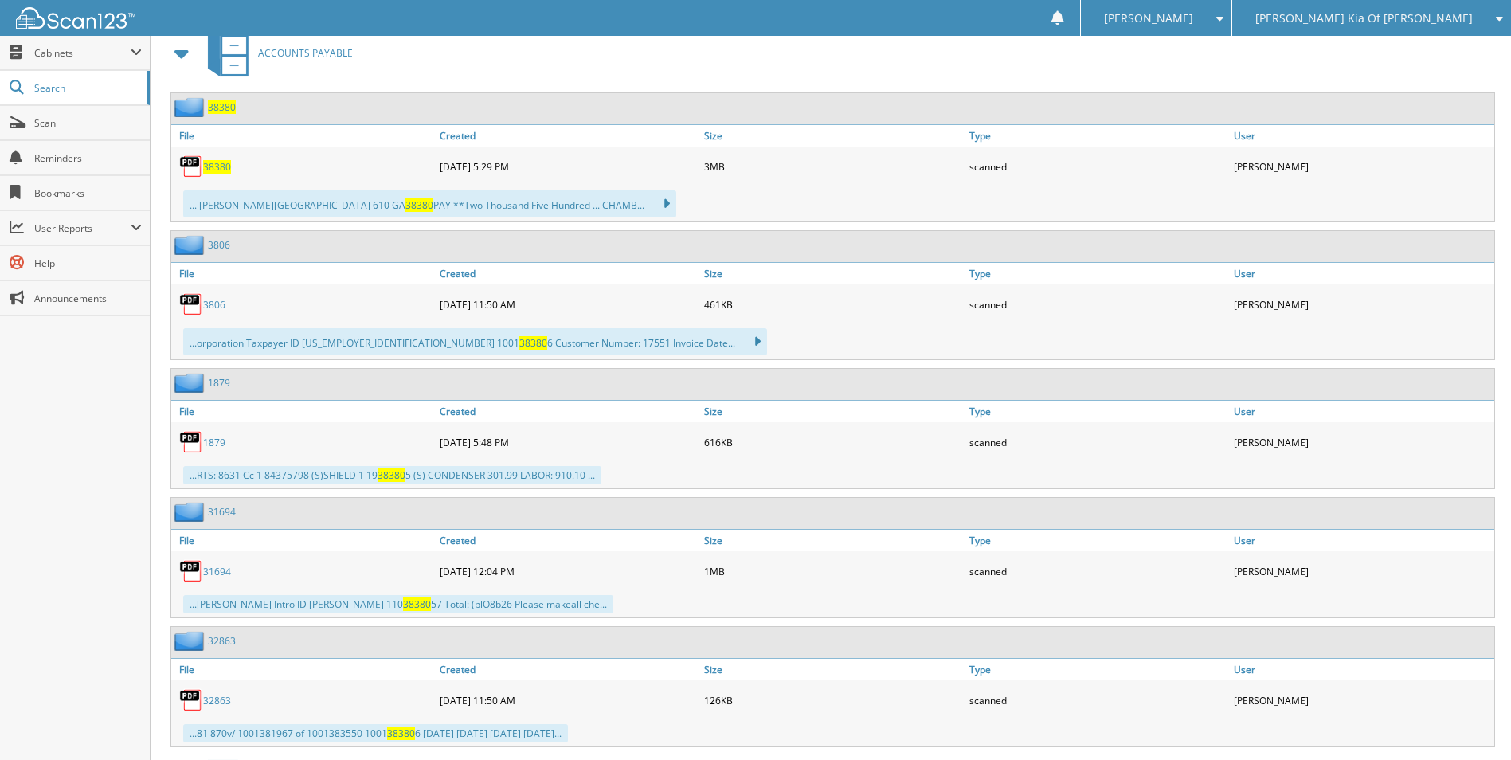
click at [212, 158] on div "38380" at bounding box center [303, 167] width 264 height 32
click at [215, 172] on span "38380" at bounding box center [217, 167] width 28 height 14
